Goal: Navigation & Orientation: Find specific page/section

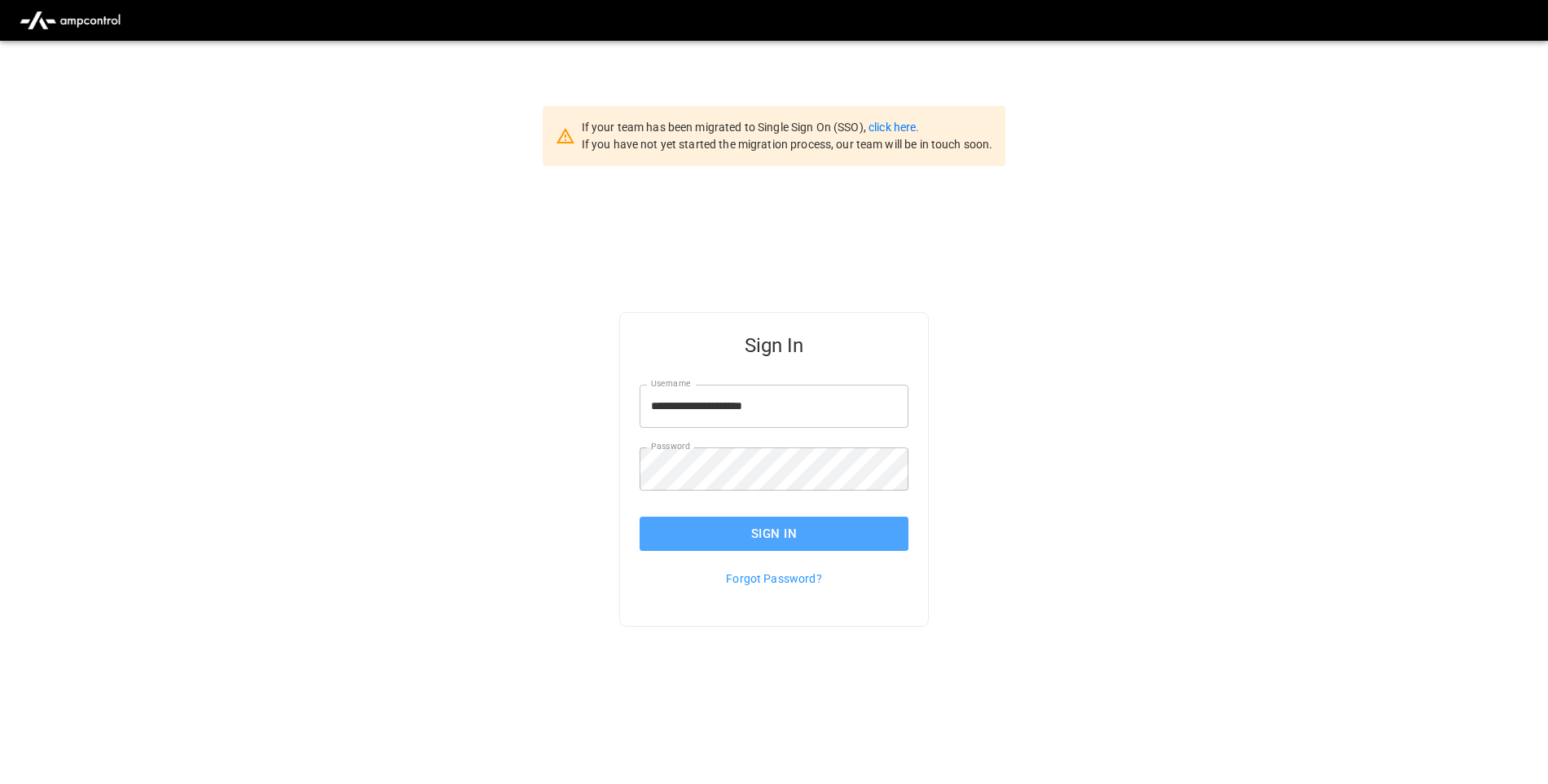
click at [712, 543] on button "Sign In" at bounding box center [774, 533] width 269 height 34
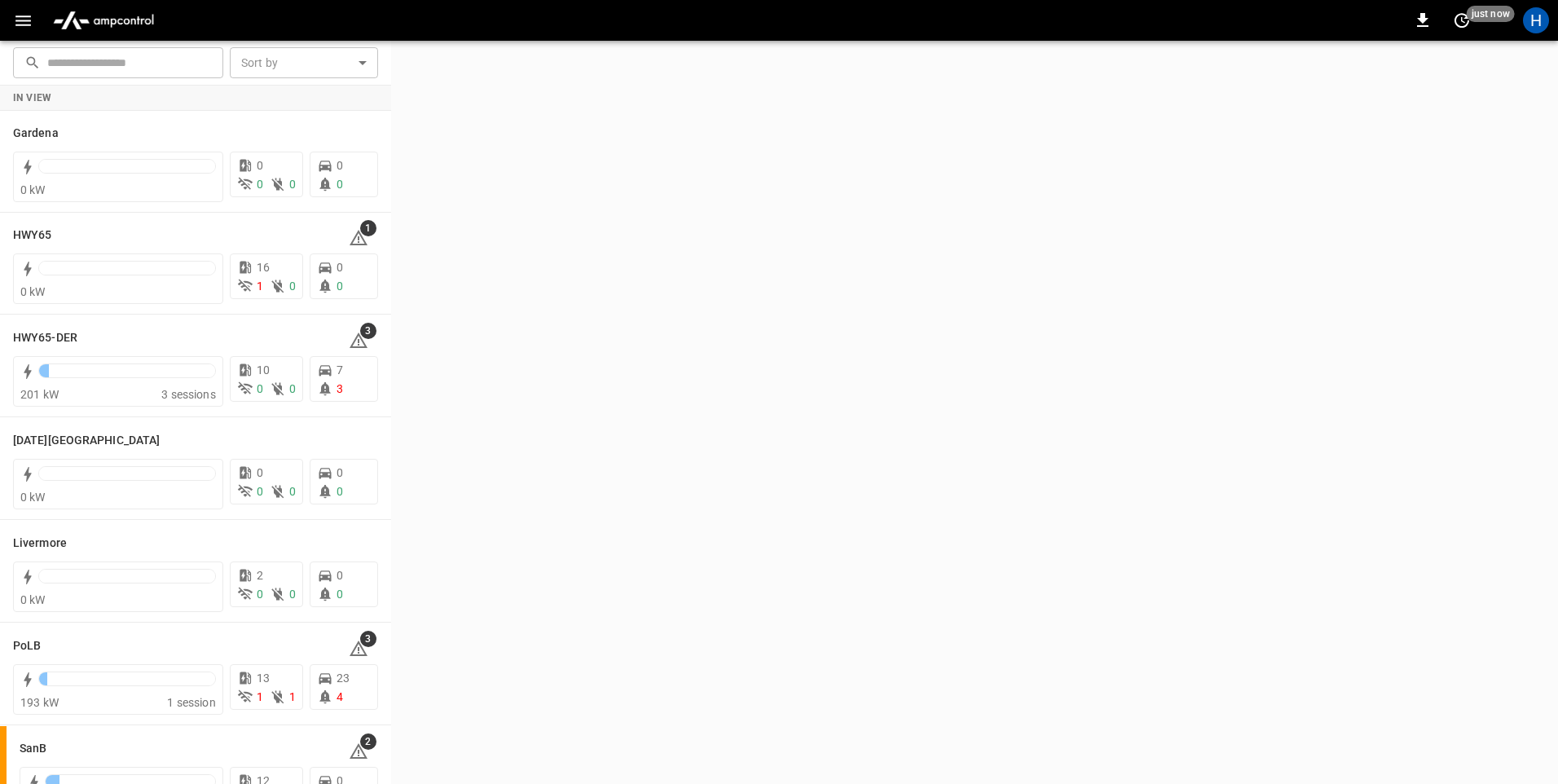
click at [24, 22] on icon "button" at bounding box center [23, 20] width 20 height 20
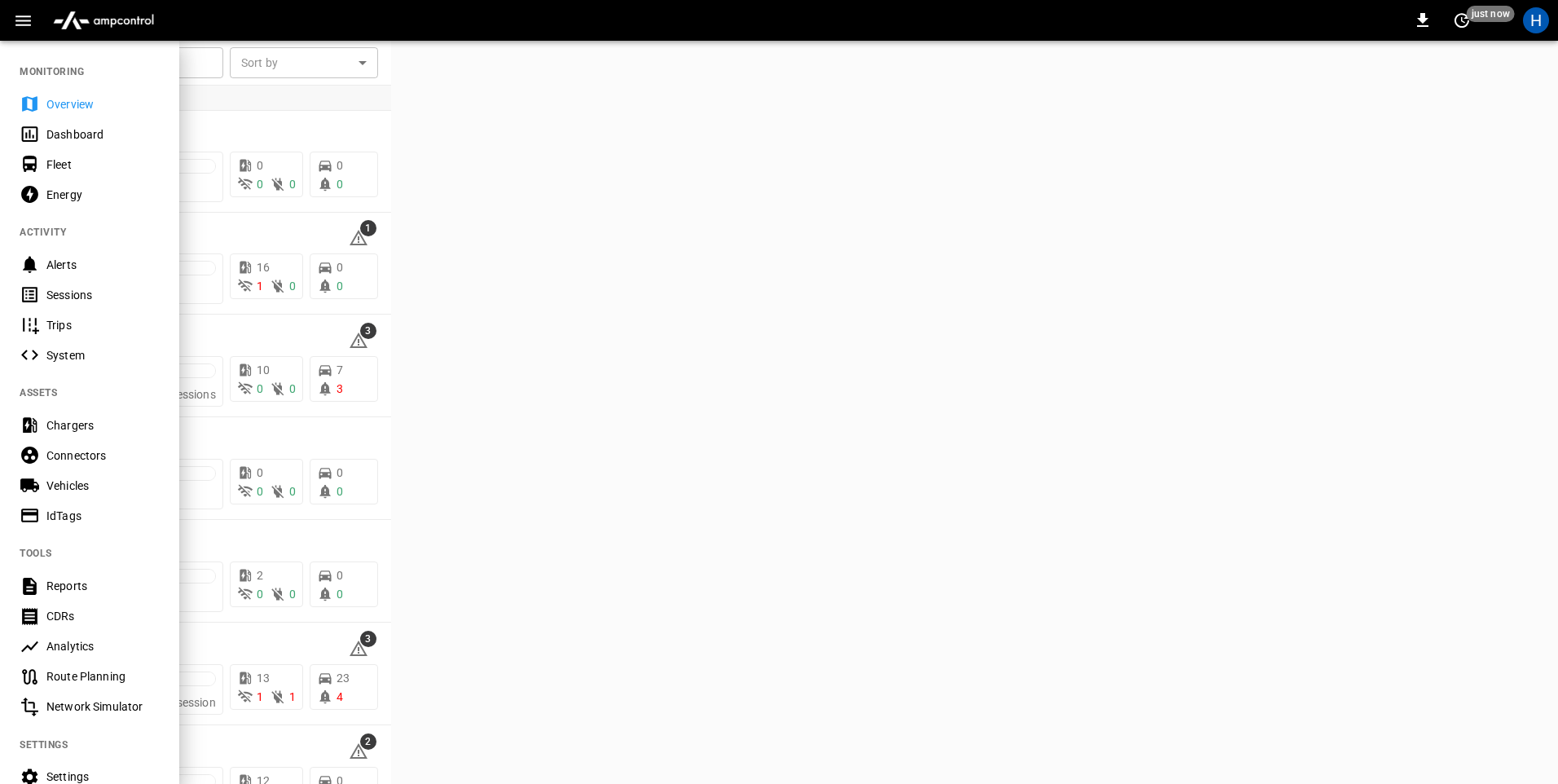
drag, startPoint x: 107, startPoint y: 134, endPoint x: 265, endPoint y: 113, distance: 159.4
click at [107, 134] on div "Dashboard" at bounding box center [103, 134] width 114 height 16
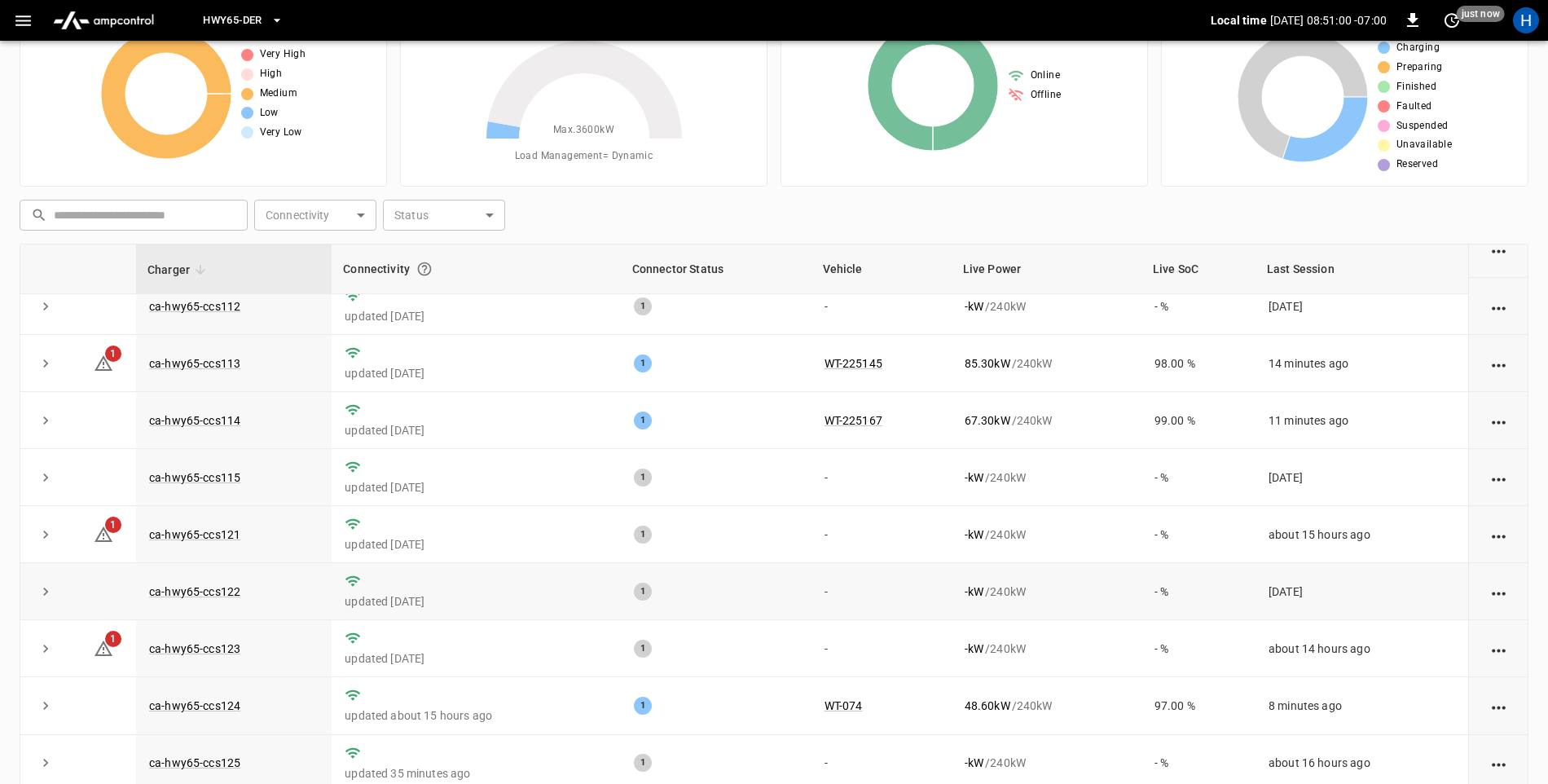
scroll to position [154, 0]
